Goal: Complete application form: Complete application form

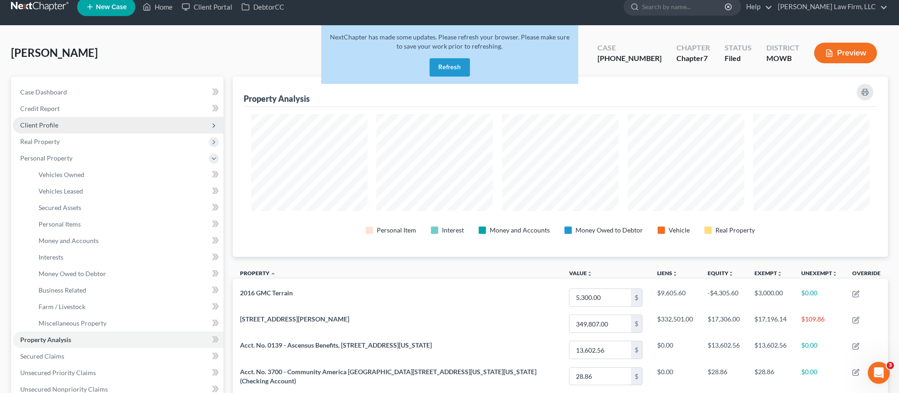
click at [77, 126] on span "Client Profile" at bounding box center [118, 125] width 211 height 17
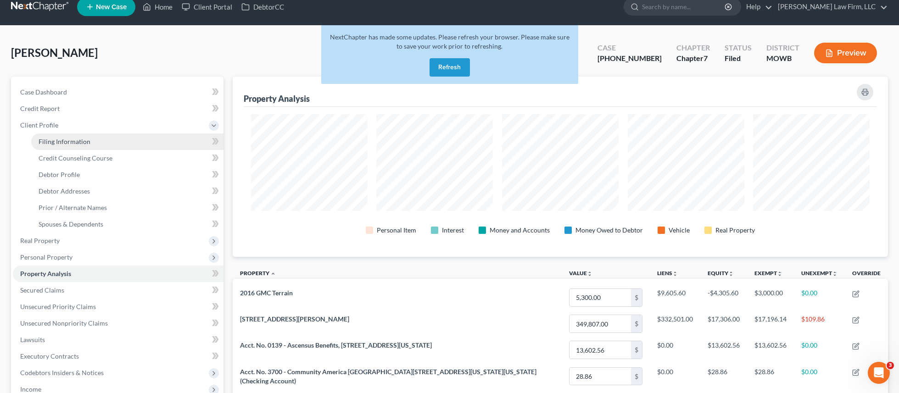
click at [122, 147] on link "Filing Information" at bounding box center [127, 142] width 192 height 17
select select "1"
select select "0"
select select "26"
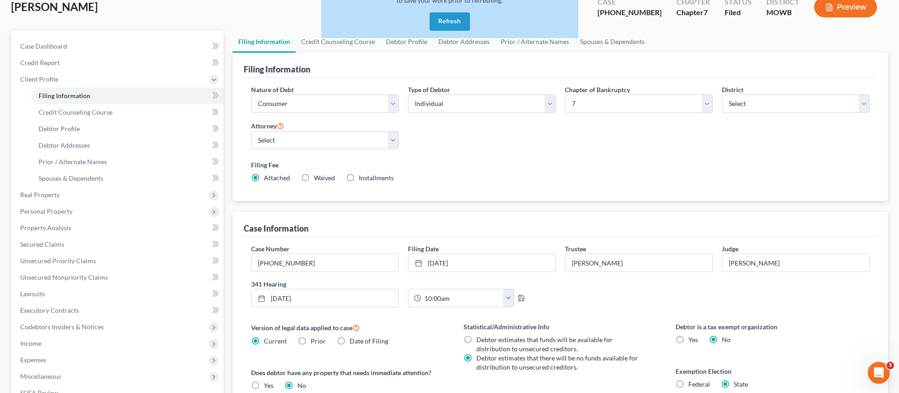
scroll to position [5, 0]
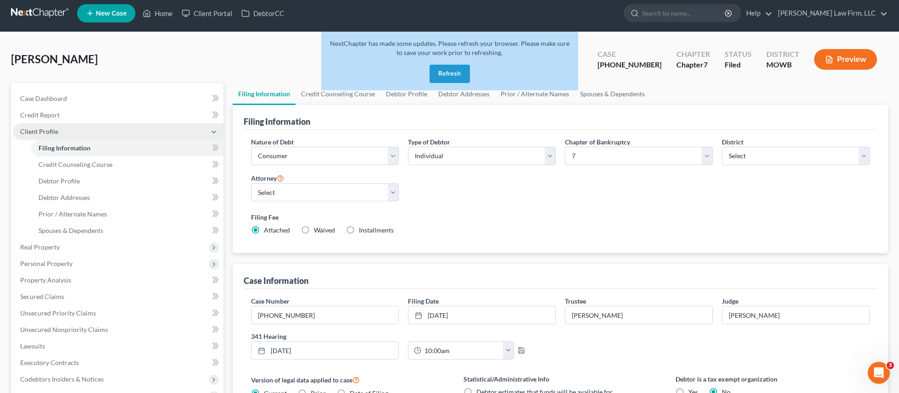
click at [82, 133] on span "Client Profile" at bounding box center [118, 132] width 211 height 17
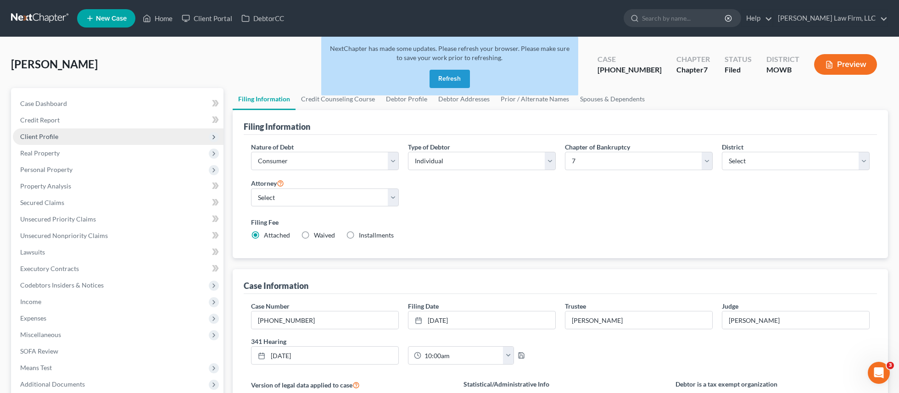
click at [92, 140] on span "Client Profile" at bounding box center [118, 137] width 211 height 17
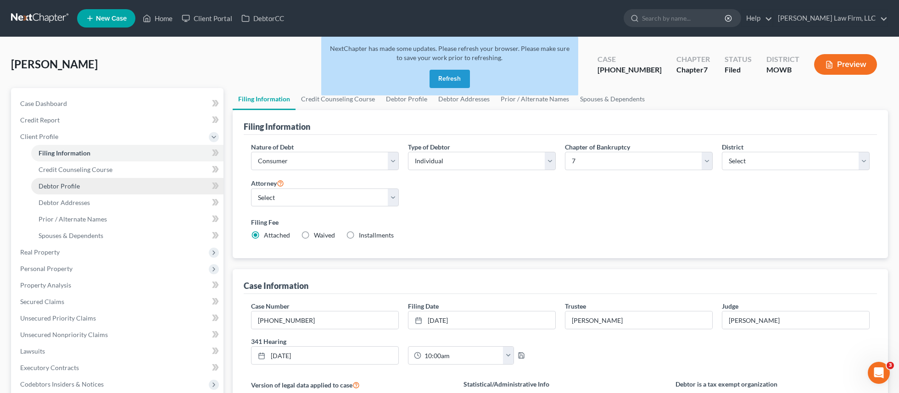
click at [111, 188] on link "Debtor Profile" at bounding box center [127, 186] width 192 height 17
select select "0"
select select "2"
